Goal: Transaction & Acquisition: Purchase product/service

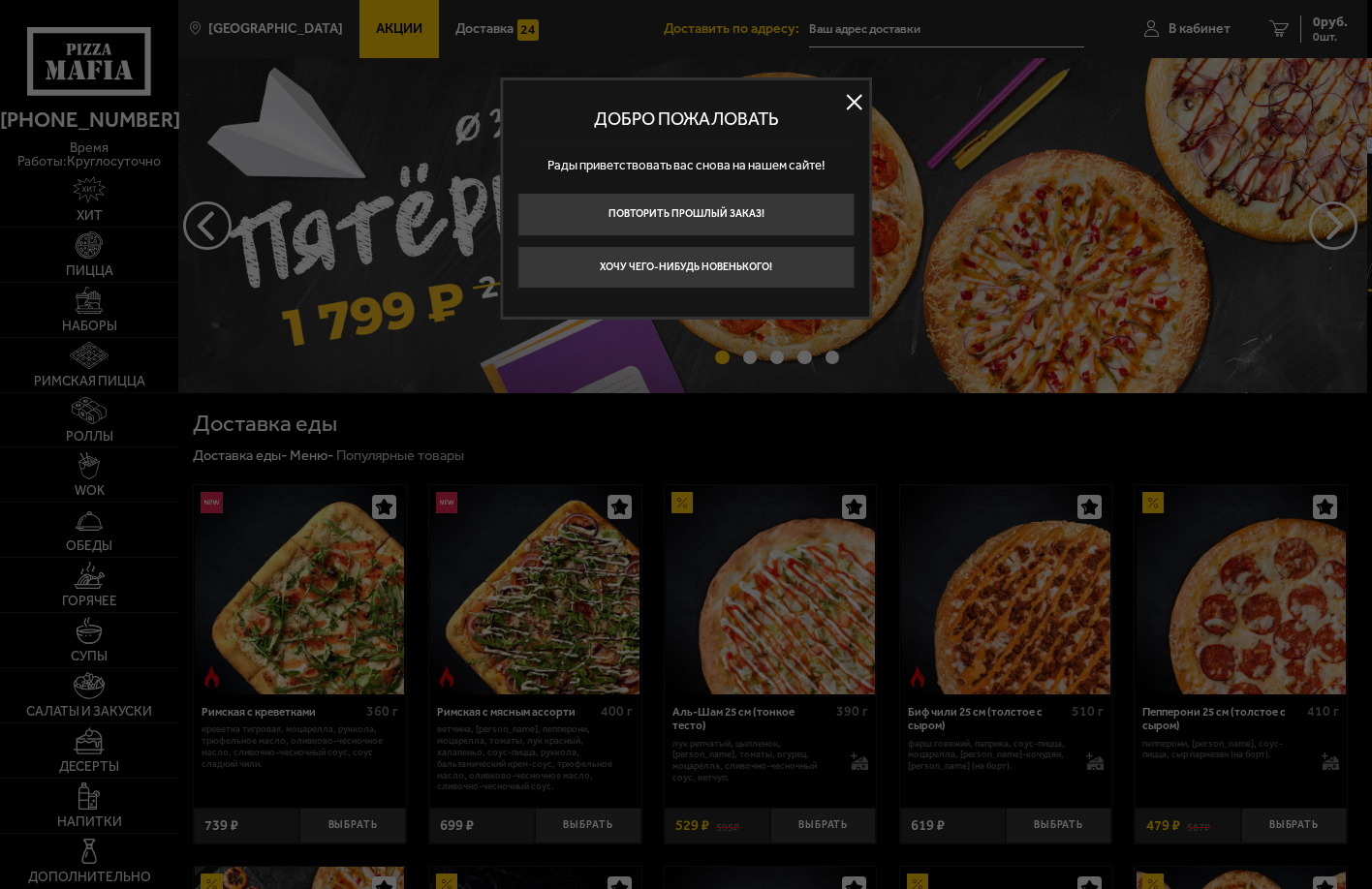
click at [855, 110] on button at bounding box center [854, 101] width 29 height 29
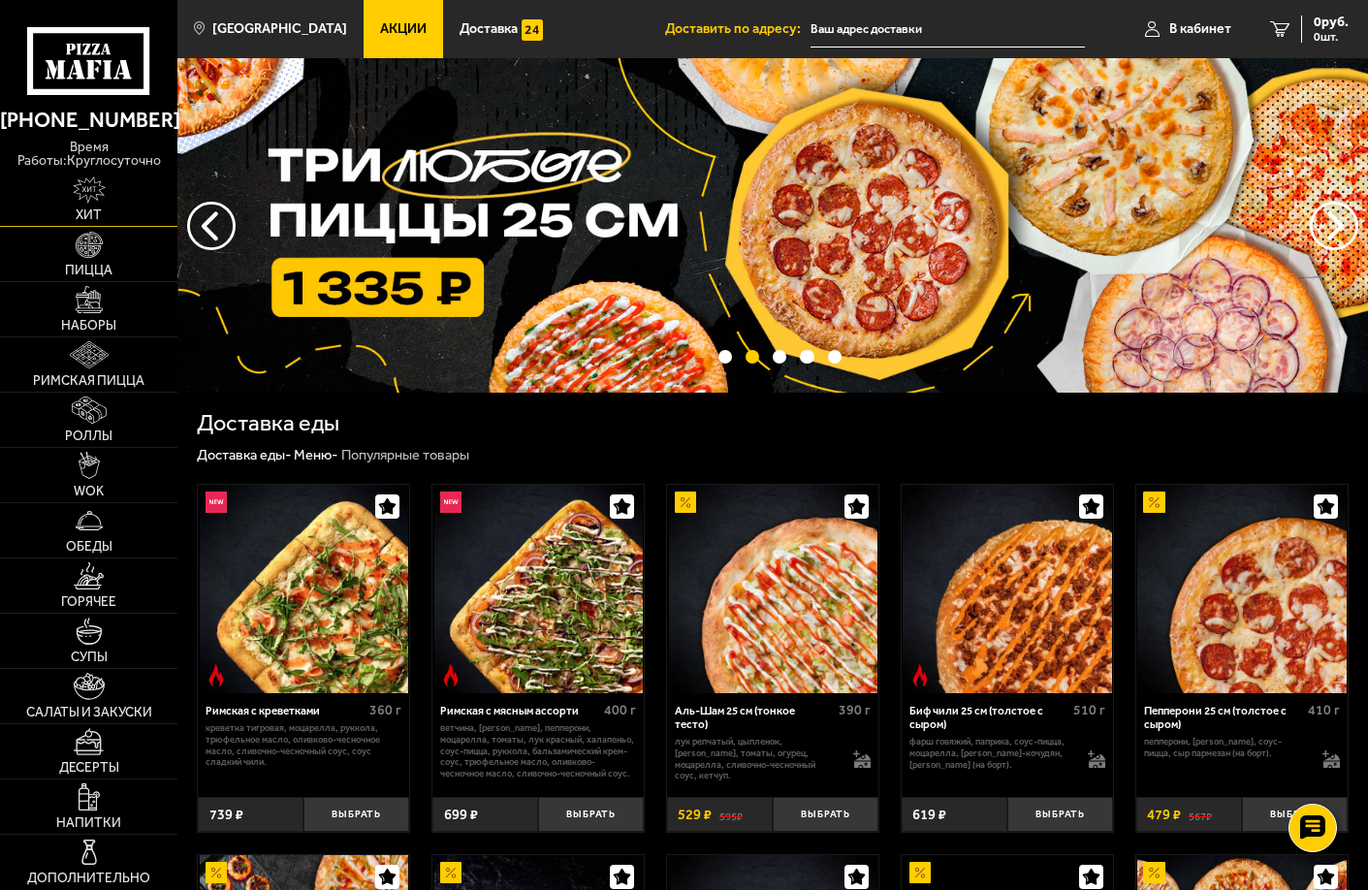
click at [77, 185] on img at bounding box center [89, 189] width 33 height 27
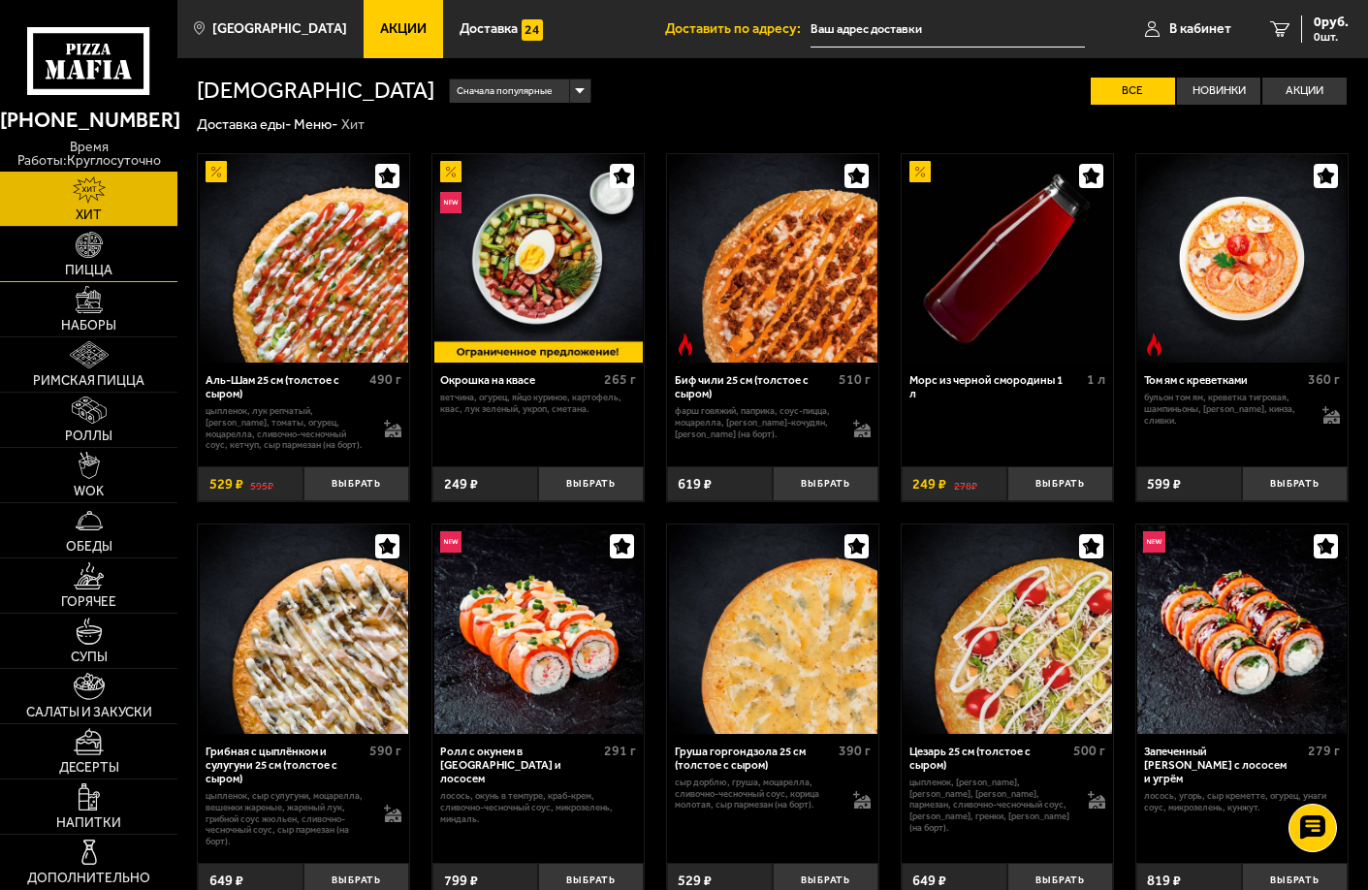
click at [129, 274] on link "Пицца" at bounding box center [88, 254] width 177 height 54
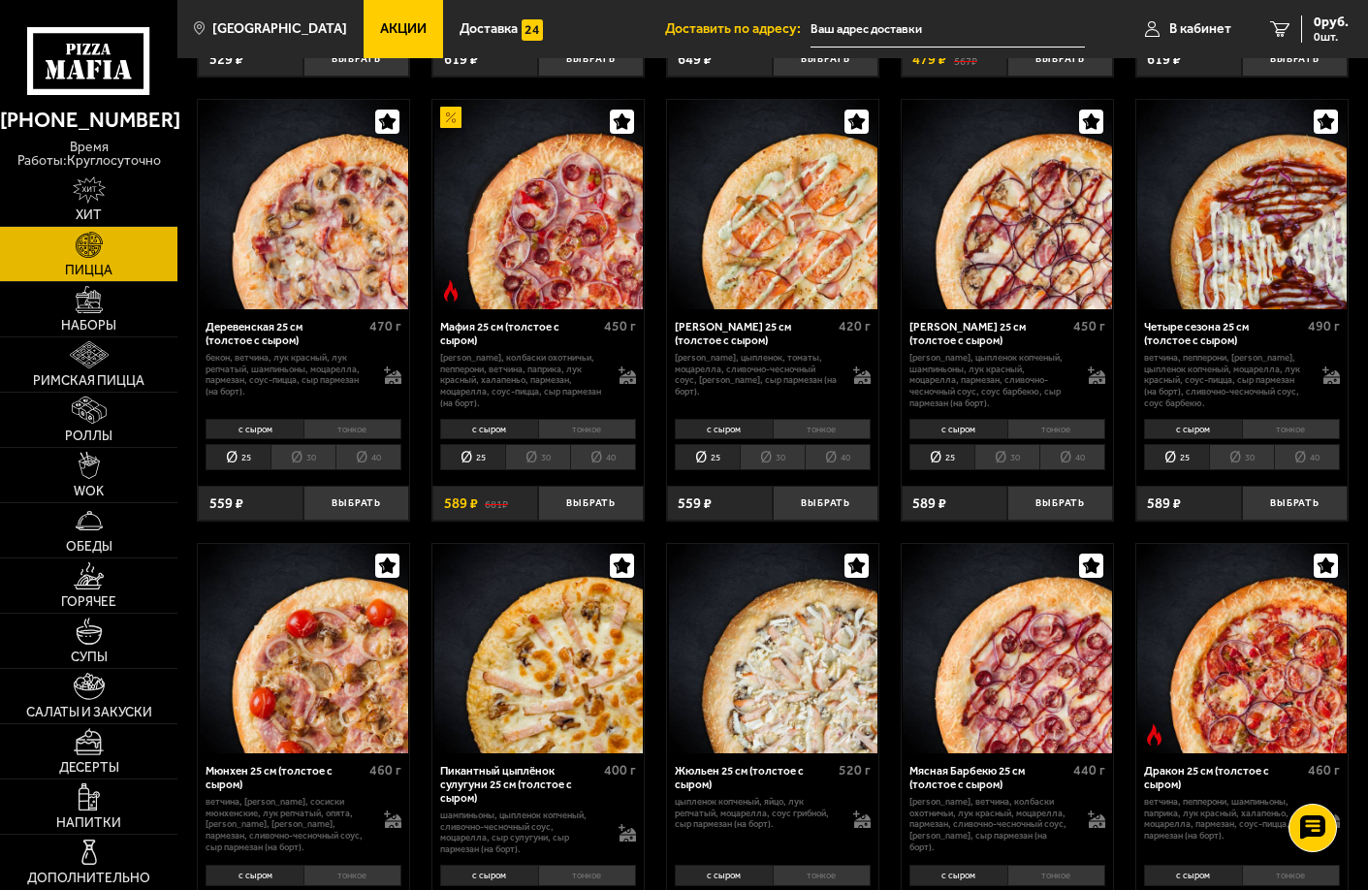
scroll to position [1454, 0]
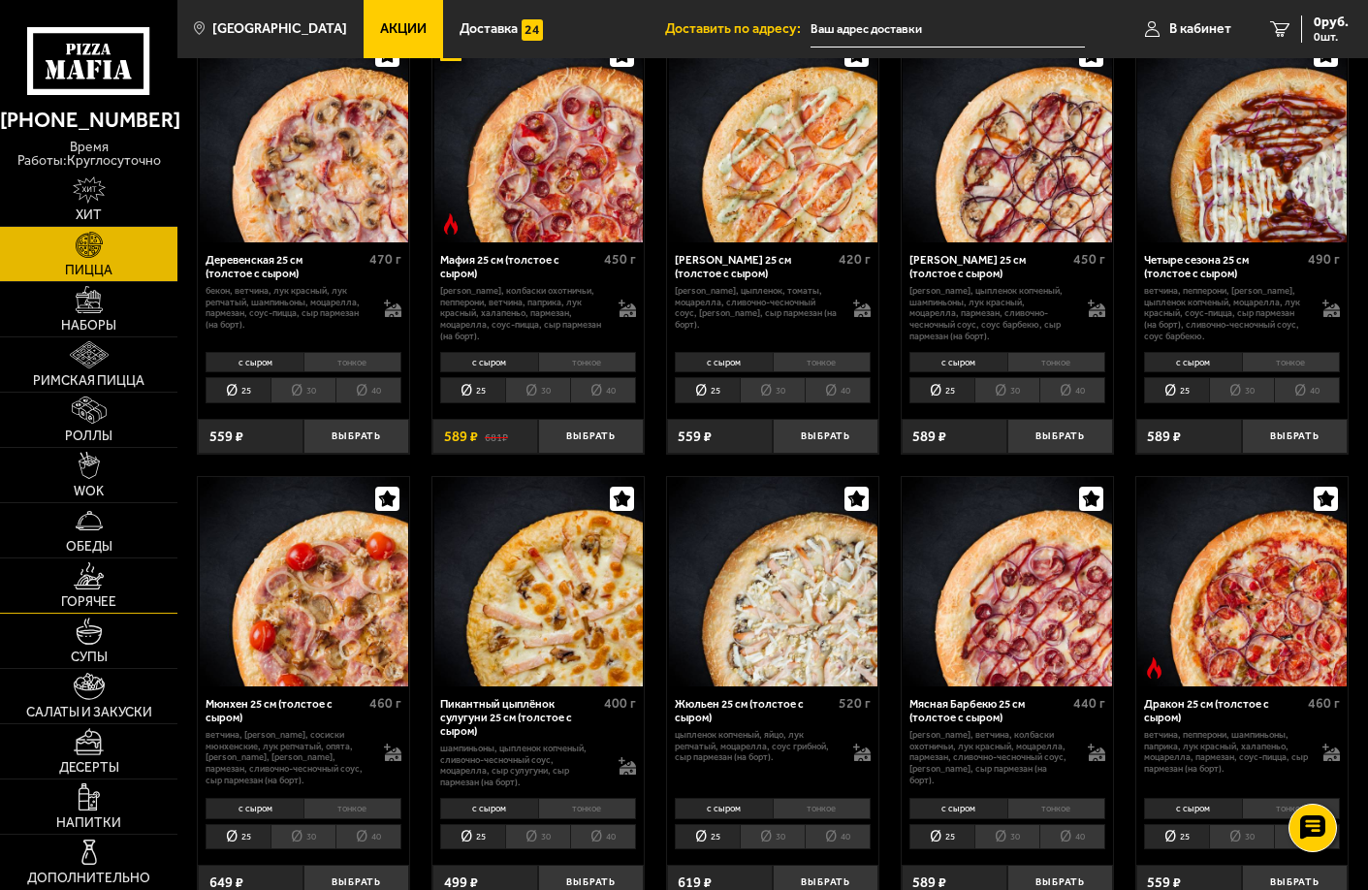
click at [137, 599] on link "Горячее" at bounding box center [88, 585] width 177 height 54
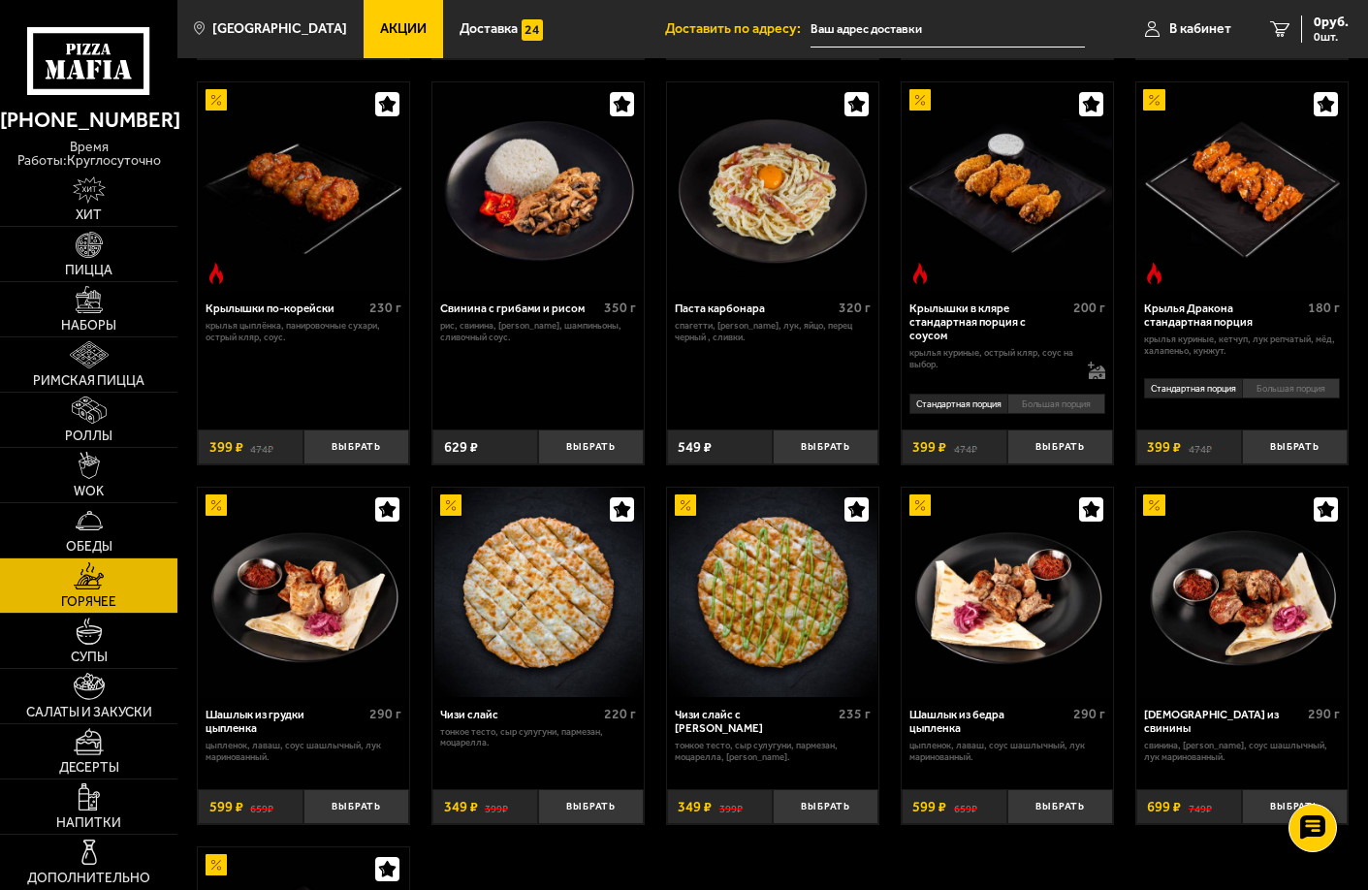
scroll to position [957, 0]
